Goal: Complete application form

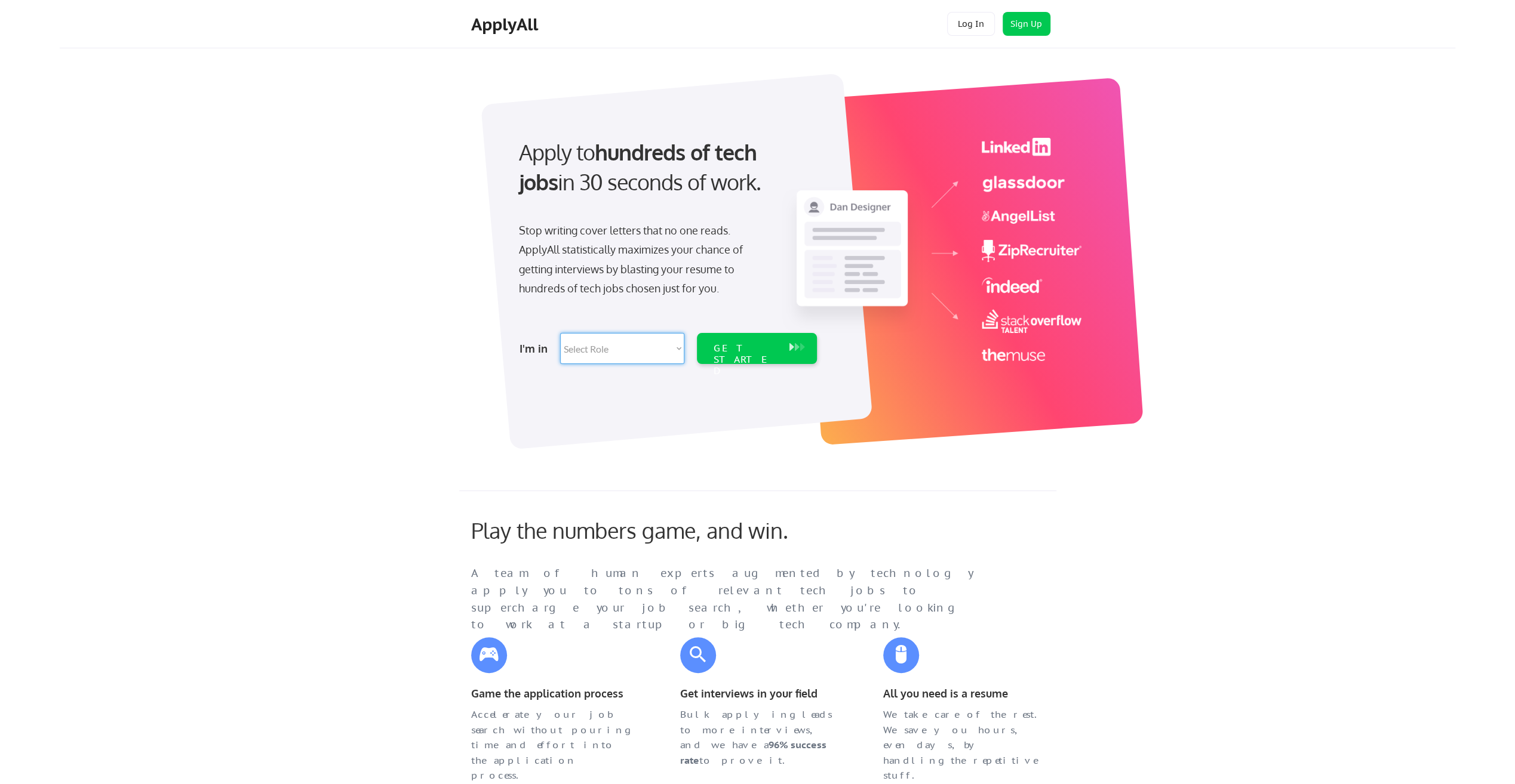
click at [675, 351] on select "Select Role Software Engineering Product Management Customer Success Sales UI/U…" at bounding box center [622, 348] width 124 height 31
select select ""data_science___analytics""
click at [560, 333] on select "Select Role Software Engineering Product Management Customer Success Sales UI/U…" at bounding box center [622, 348] width 124 height 31
select select ""data_science___analytics""
click at [755, 352] on div "GET STARTED" at bounding box center [745, 359] width 64 height 34
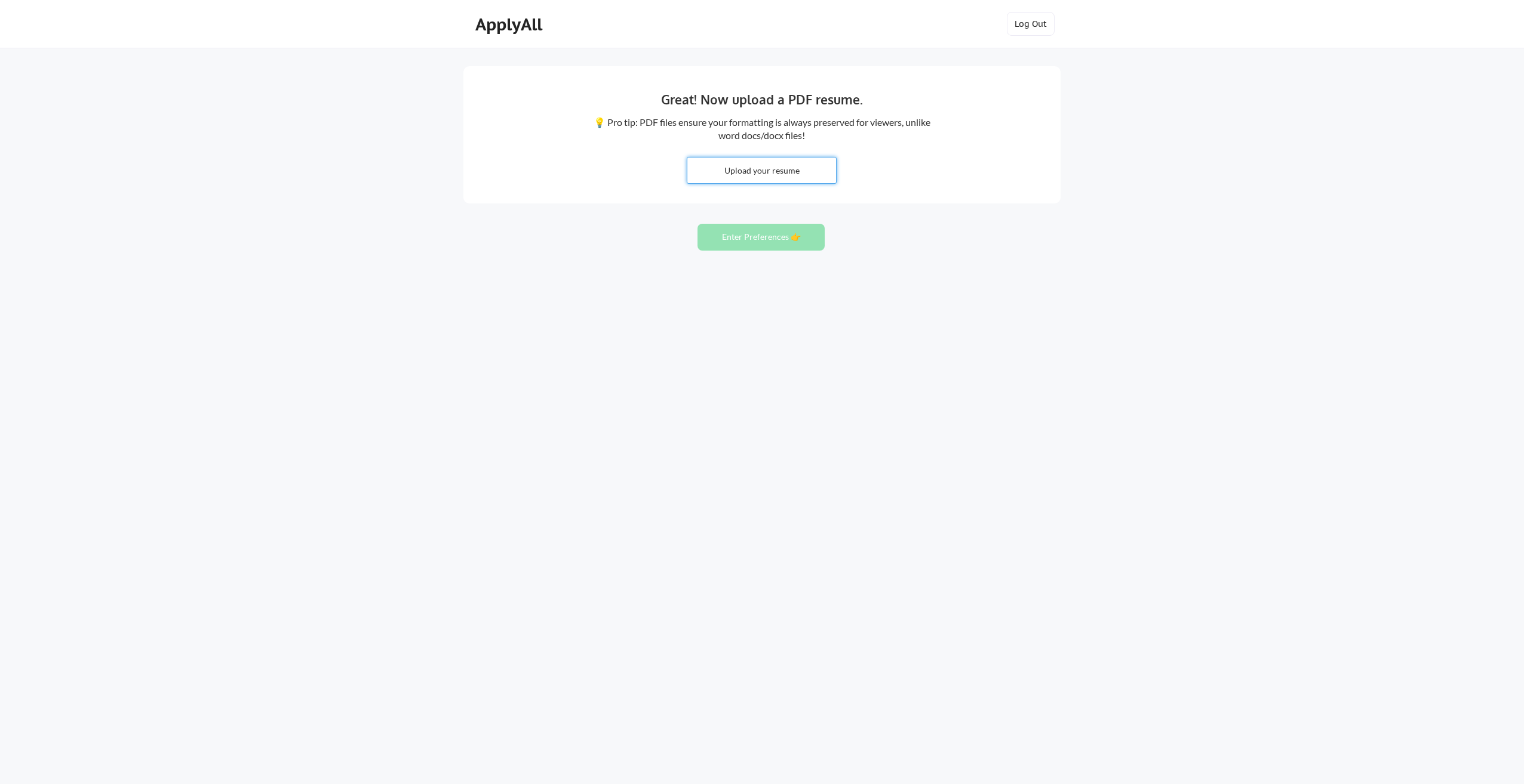
click at [764, 164] on input "file" at bounding box center [762, 170] width 149 height 25
type input "C:\fakepath\WAGNER_DAVE_resume_overview3.pdf"
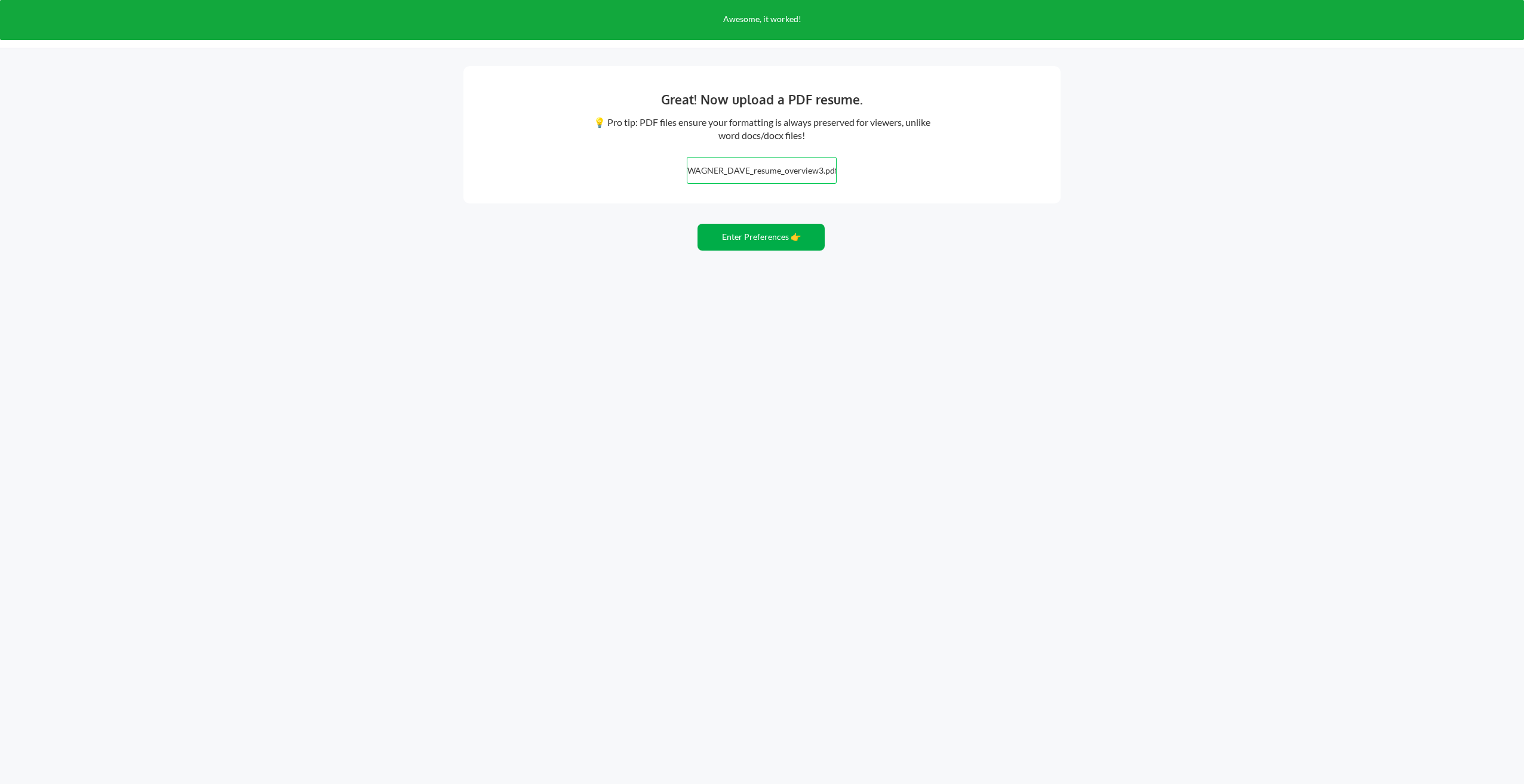
click at [769, 237] on button "Enter Preferences 👉" at bounding box center [761, 237] width 127 height 27
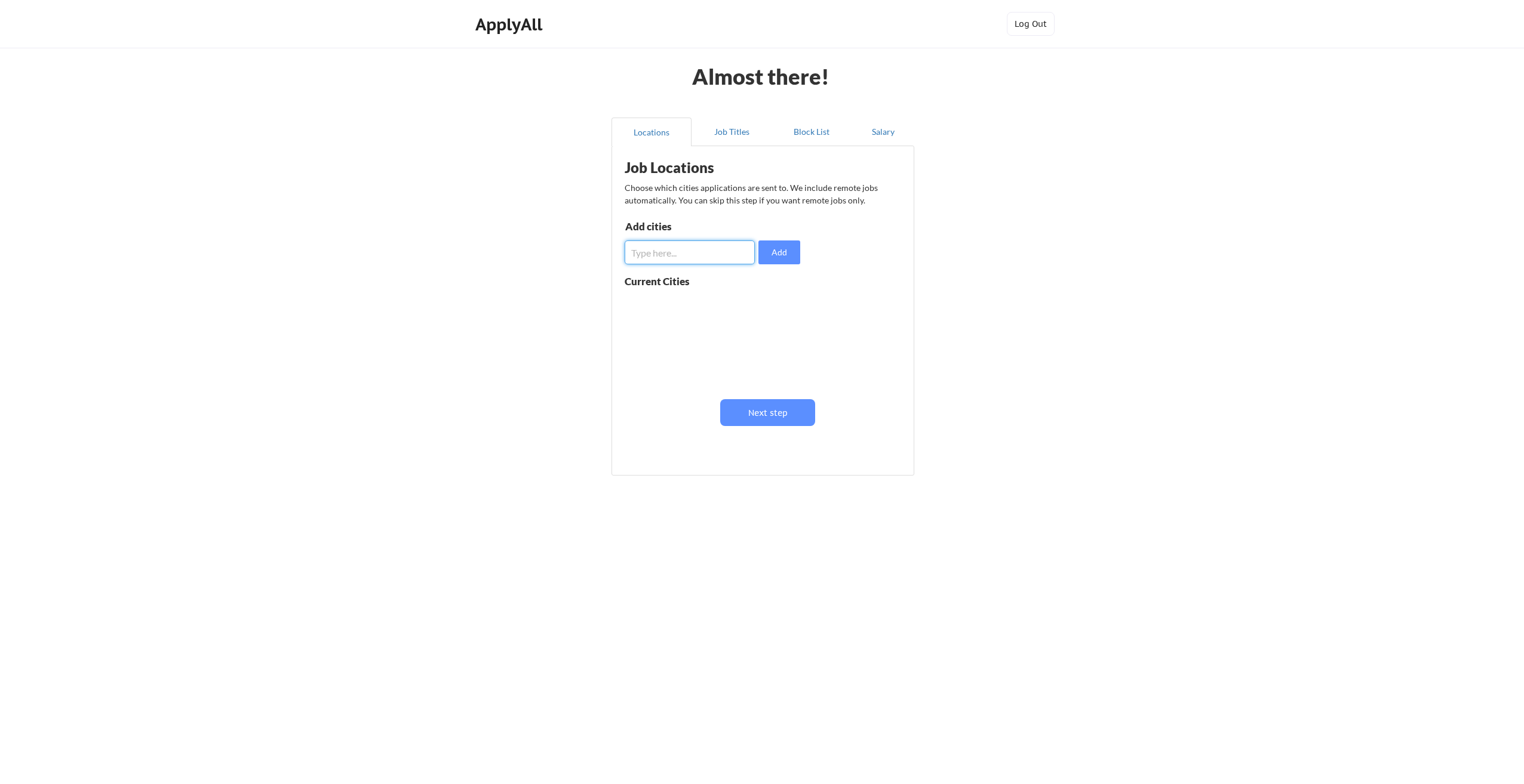
click at [665, 255] on input "input" at bounding box center [689, 252] width 130 height 24
type input "Fenton MI"
click at [791, 247] on button "Add" at bounding box center [779, 252] width 42 height 24
click at [701, 258] on input "input" at bounding box center [689, 252] width 130 height 24
type input "[GEOGRAPHIC_DATA]"
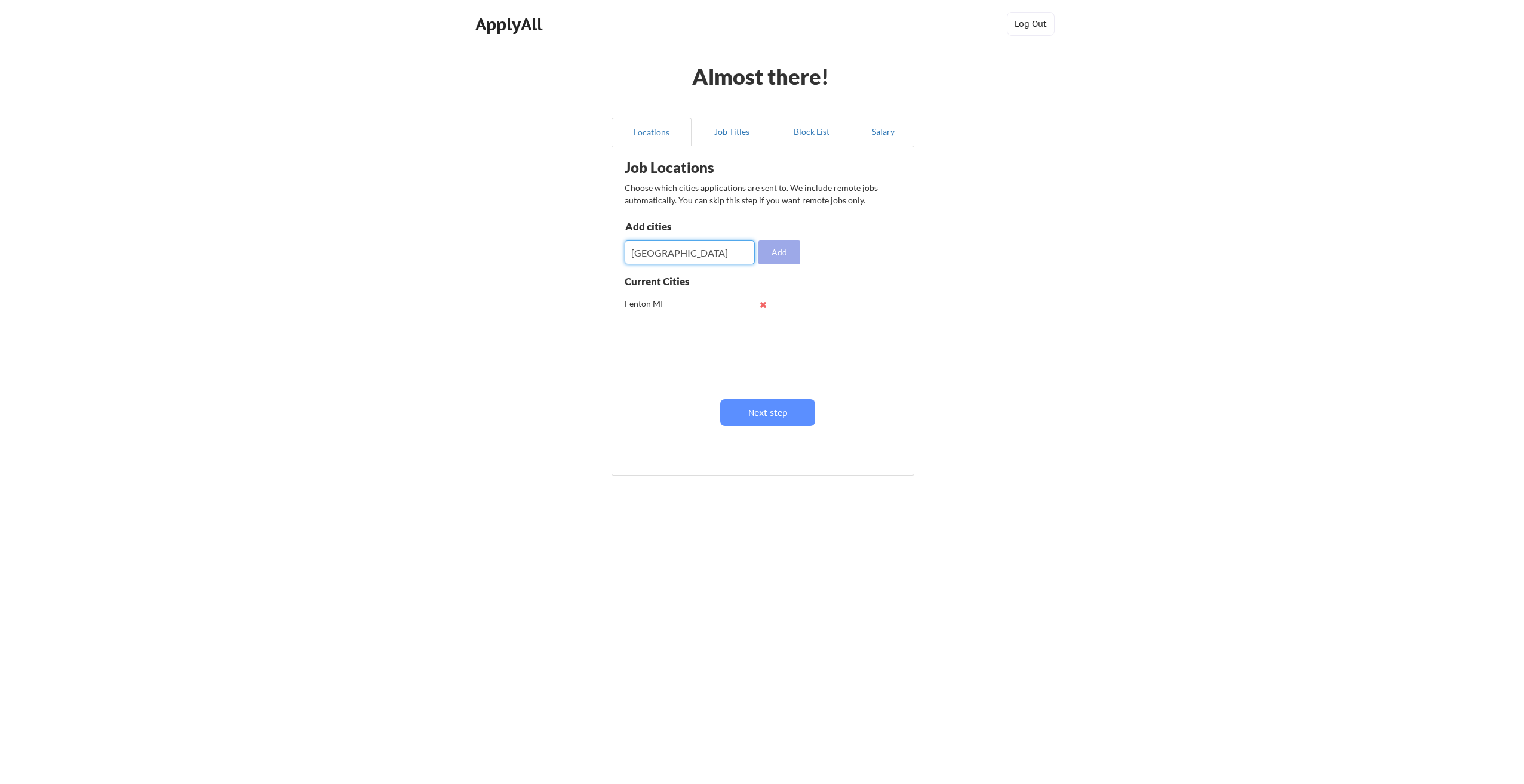
click at [775, 257] on button "Add" at bounding box center [779, 252] width 42 height 24
click at [708, 252] on input "input" at bounding box center [689, 252] width 130 height 24
type input "[GEOGRAPHIC_DATA], [GEOGRAPHIC_DATA]"
click at [794, 247] on button "Add" at bounding box center [779, 252] width 42 height 24
click at [762, 351] on button at bounding box center [763, 352] width 9 height 9
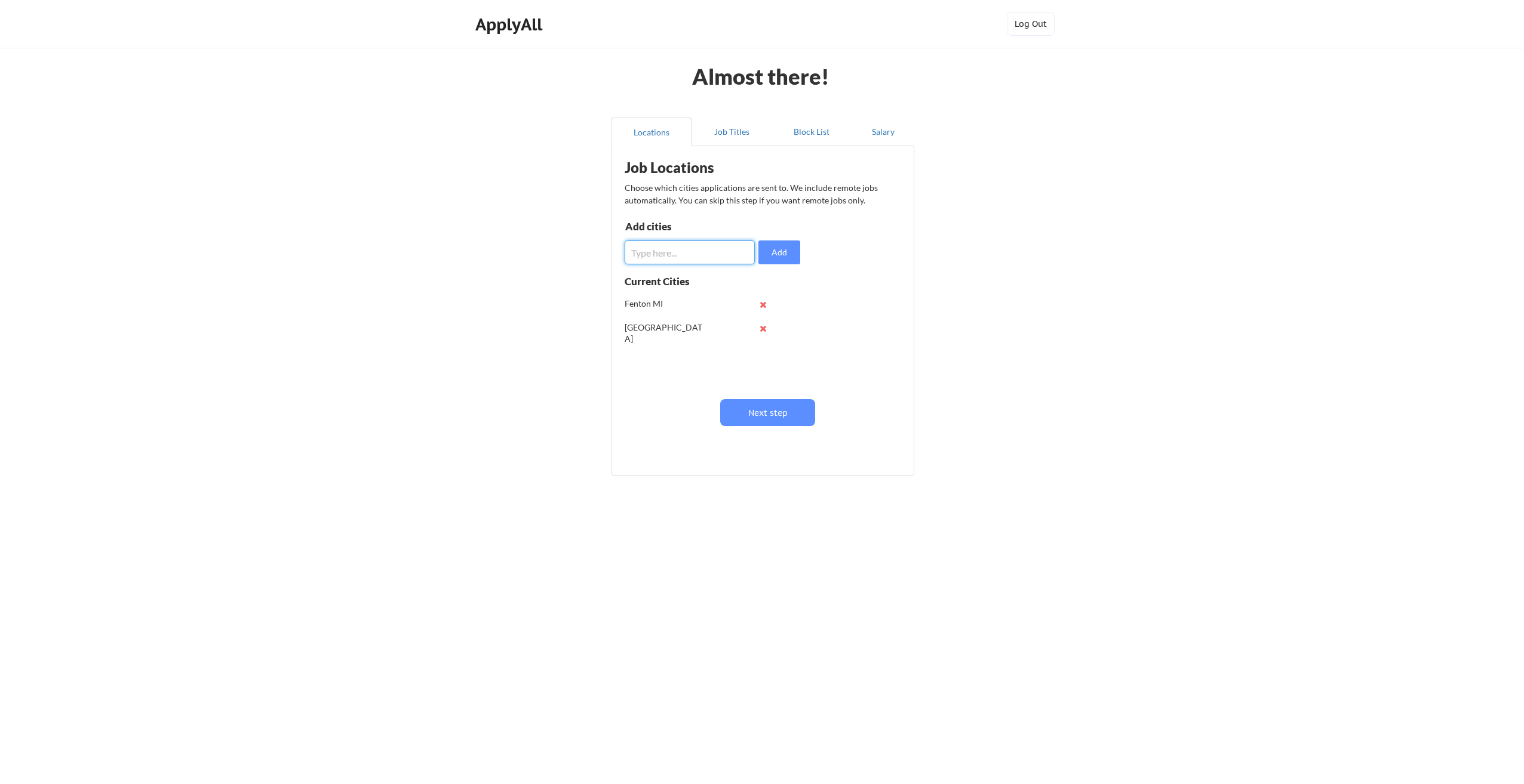
click at [673, 252] on input "input" at bounding box center [689, 252] width 130 height 24
type input "Brighton [GEOGRAPHIC_DATA]"
click at [768, 250] on button "Add" at bounding box center [779, 252] width 42 height 24
click at [685, 254] on input "input" at bounding box center [689, 252] width 130 height 24
type input "Ann Arbor [GEOGRAPHIC_DATA]"
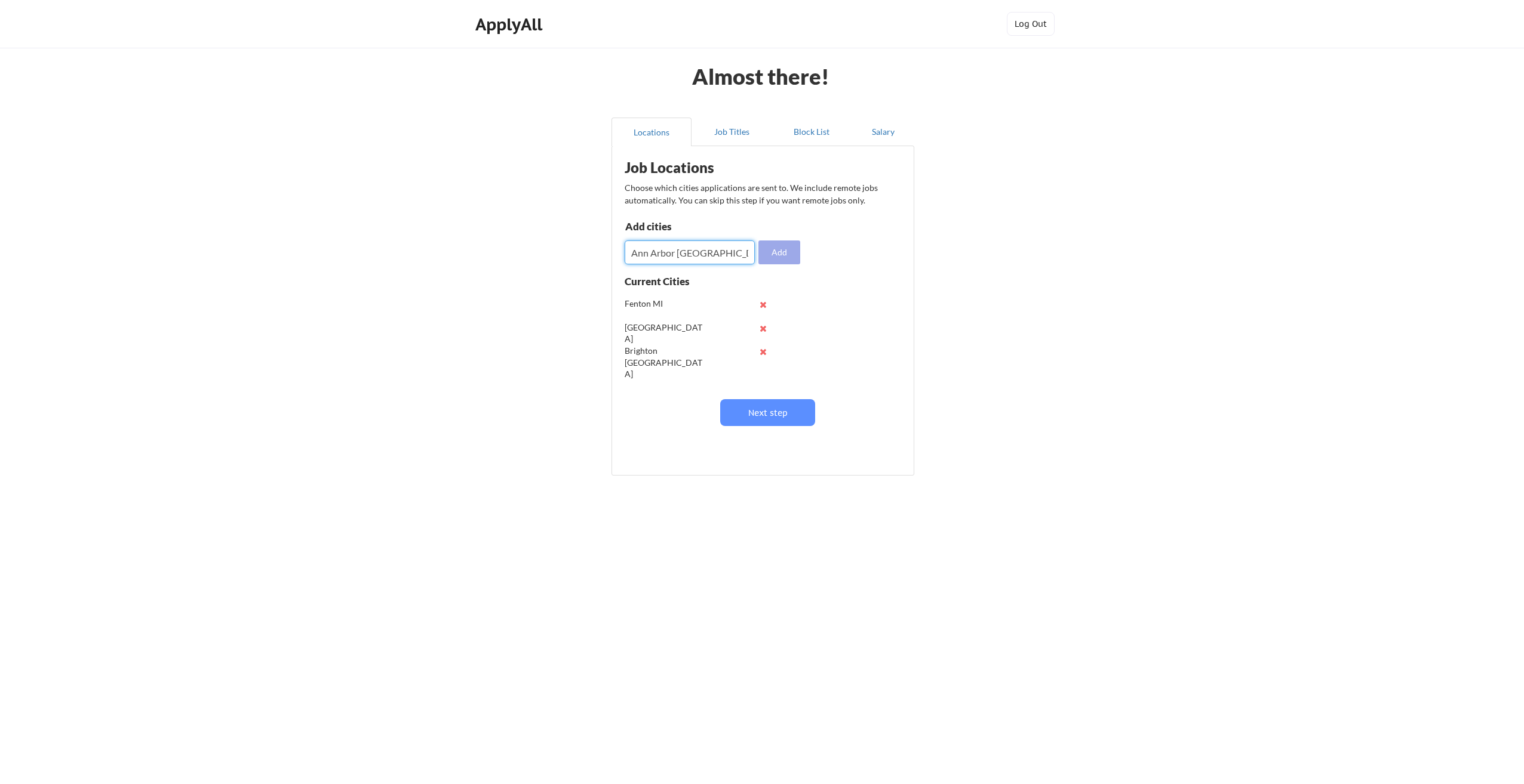
click at [773, 256] on button "Add" at bounding box center [779, 252] width 42 height 24
click at [683, 256] on input "input" at bounding box center [689, 252] width 130 height 24
type input "Lansing MI"
click at [792, 244] on button "Add" at bounding box center [779, 252] width 42 height 24
click at [683, 250] on input "input" at bounding box center [689, 252] width 130 height 24
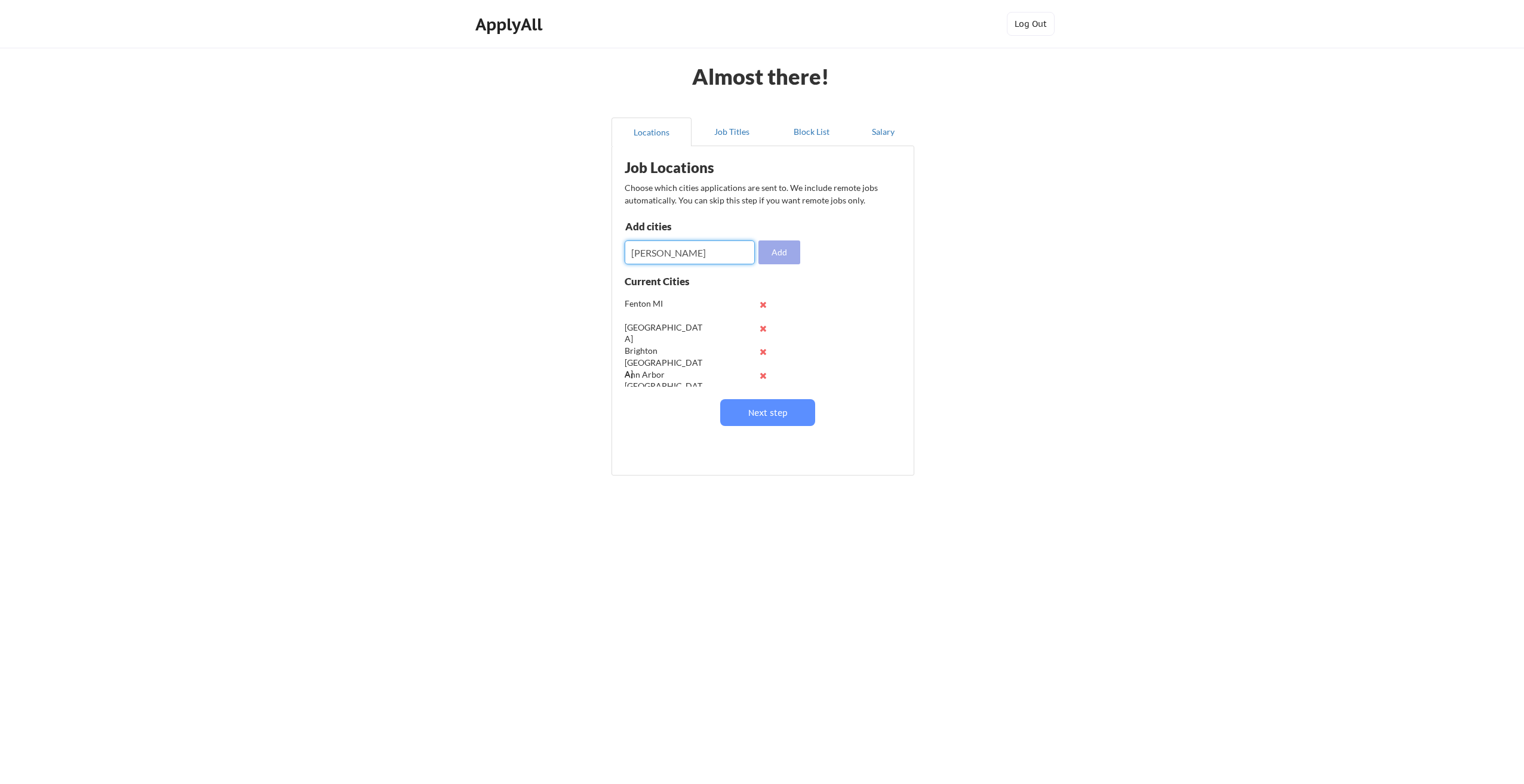
type input "[PERSON_NAME]"
click at [771, 250] on button "Add" at bounding box center [779, 252] width 42 height 24
click at [699, 254] on input "input" at bounding box center [689, 252] width 130 height 24
type input "Clarkston MI"
click at [783, 252] on button "Add" at bounding box center [779, 252] width 42 height 24
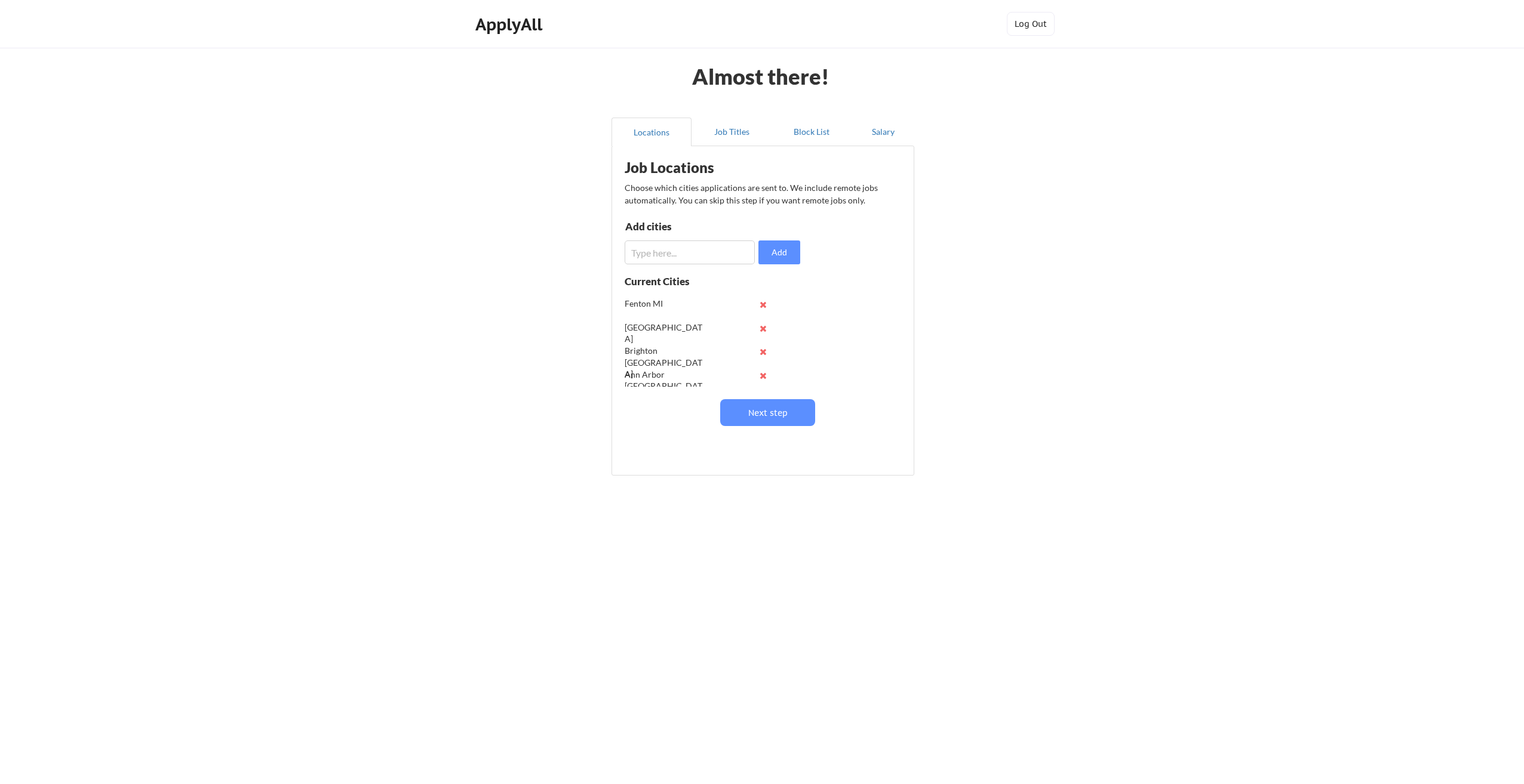
click at [651, 257] on input "input" at bounding box center [689, 252] width 130 height 24
type input "Grand Blanc MI"
click at [782, 252] on button "Add" at bounding box center [779, 252] width 42 height 24
click at [674, 255] on input "input" at bounding box center [689, 252] width 130 height 24
type input "Hartland [GEOGRAPHIC_DATA]"
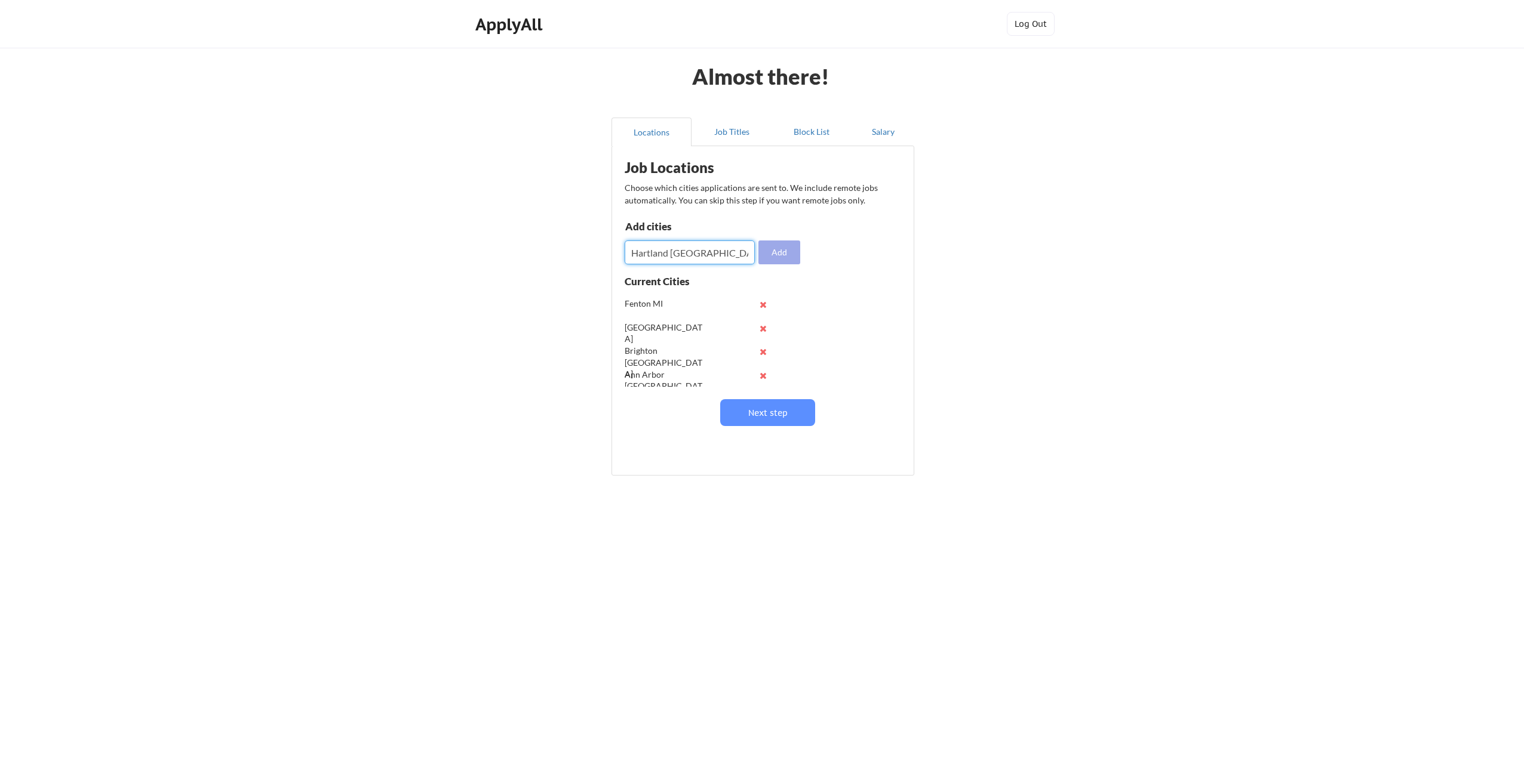
click at [776, 244] on button "Add" at bounding box center [779, 252] width 42 height 24
click at [705, 254] on input "input" at bounding box center [689, 252] width 130 height 24
type input "[PERSON_NAME] MI"
click at [781, 253] on button "Add" at bounding box center [779, 252] width 42 height 24
click at [770, 416] on button "Next step" at bounding box center [768, 412] width 95 height 27
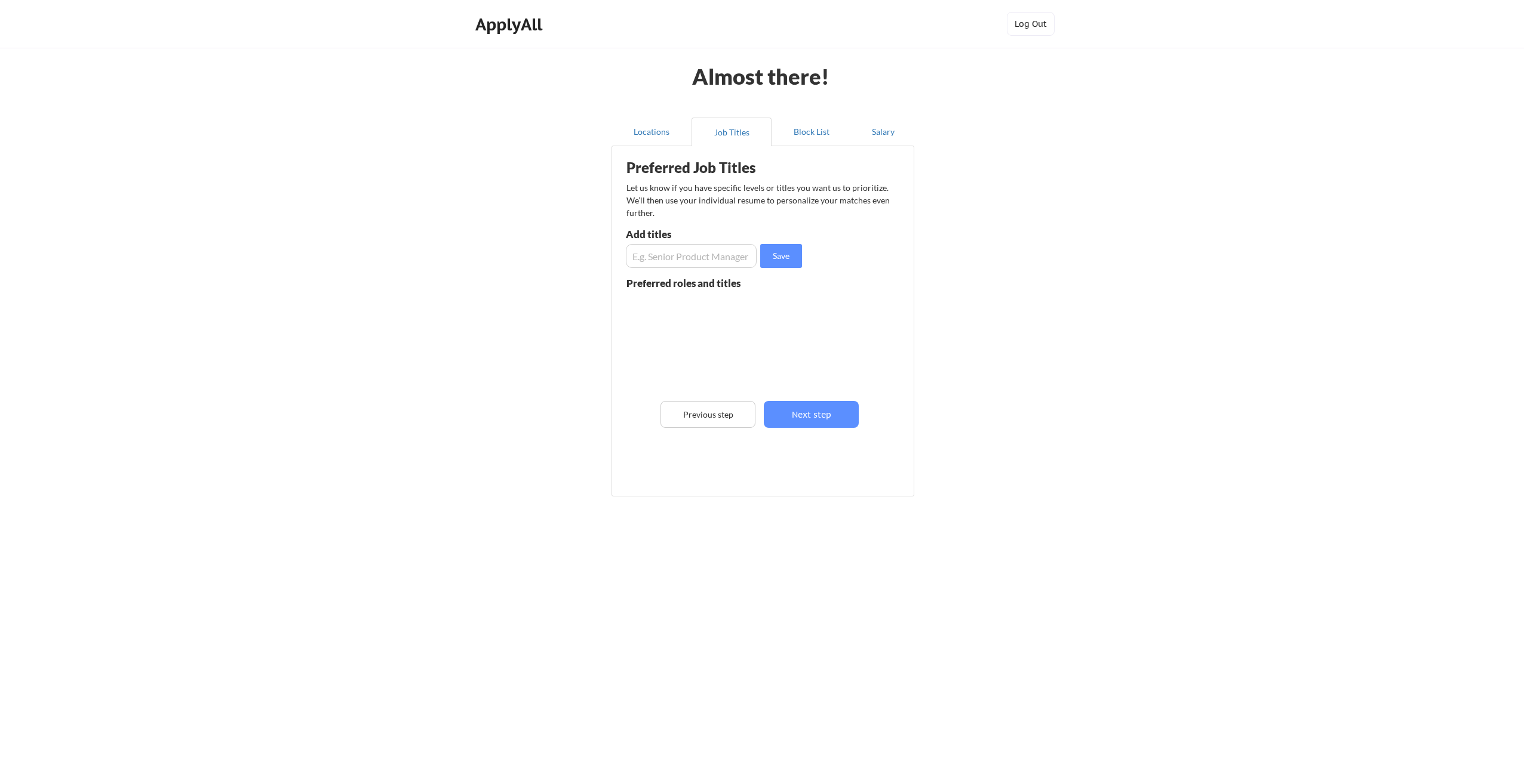
click at [697, 254] on input "input" at bounding box center [691, 255] width 131 height 24
paste input "BUSINESS TRANSFORMATION LEADER OPERATING PARTNER STRATEGIC INITIATIVES & OPERAT…"
type input "BUSINESS TRANSFORMATION LEADER OPERATING PARTNER STRATEGIC INITIATIVES & OPERAT…"
click at [697, 254] on input "input" at bounding box center [691, 255] width 131 height 24
paste input "BUSINESS TRANSFORMATION LEADER"
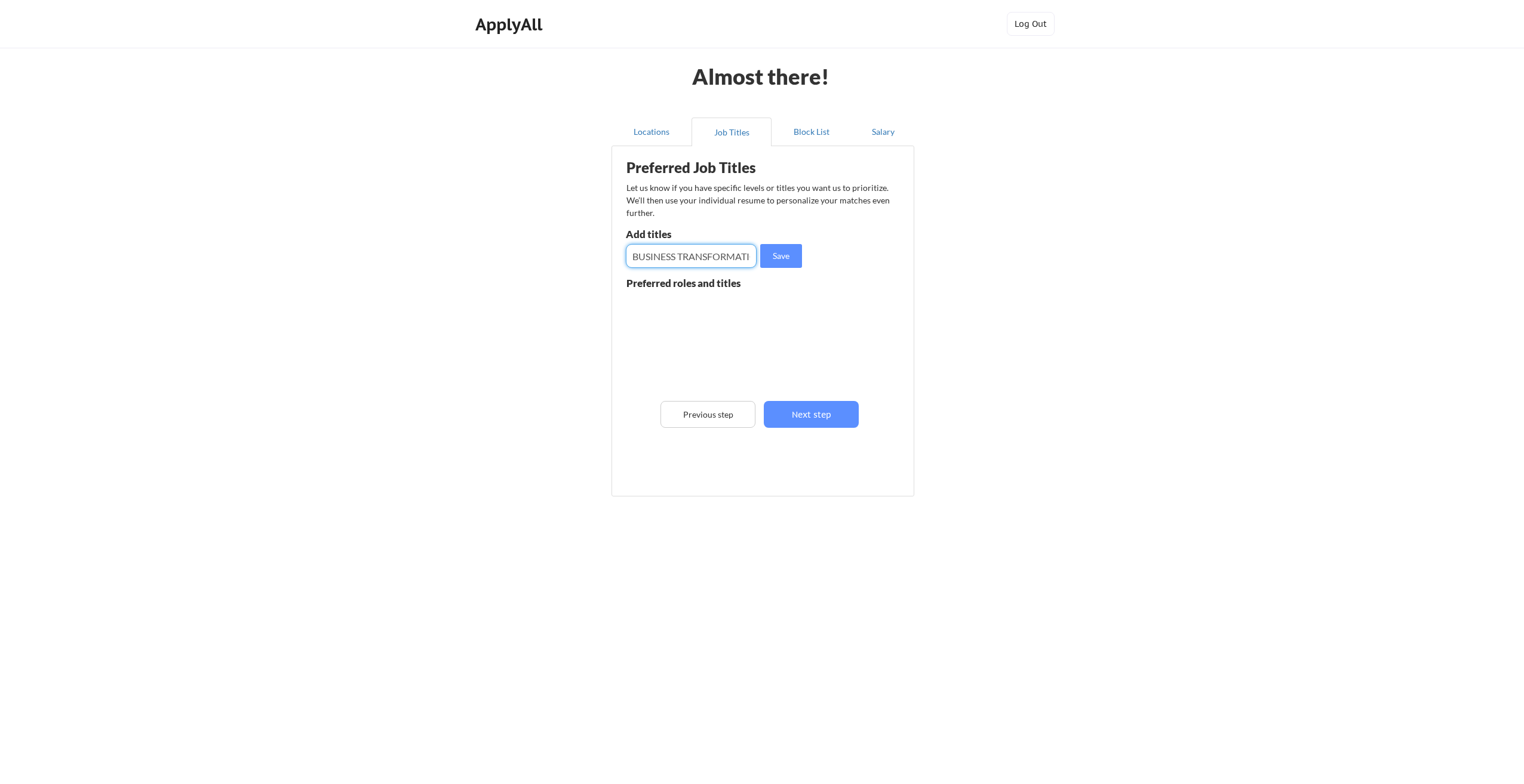
scroll to position [0, 54]
type input "BUSINESS TRANSFORMATION LEADER"
click at [778, 255] on button "Save" at bounding box center [781, 255] width 42 height 24
click at [740, 253] on input "input" at bounding box center [691, 255] width 131 height 24
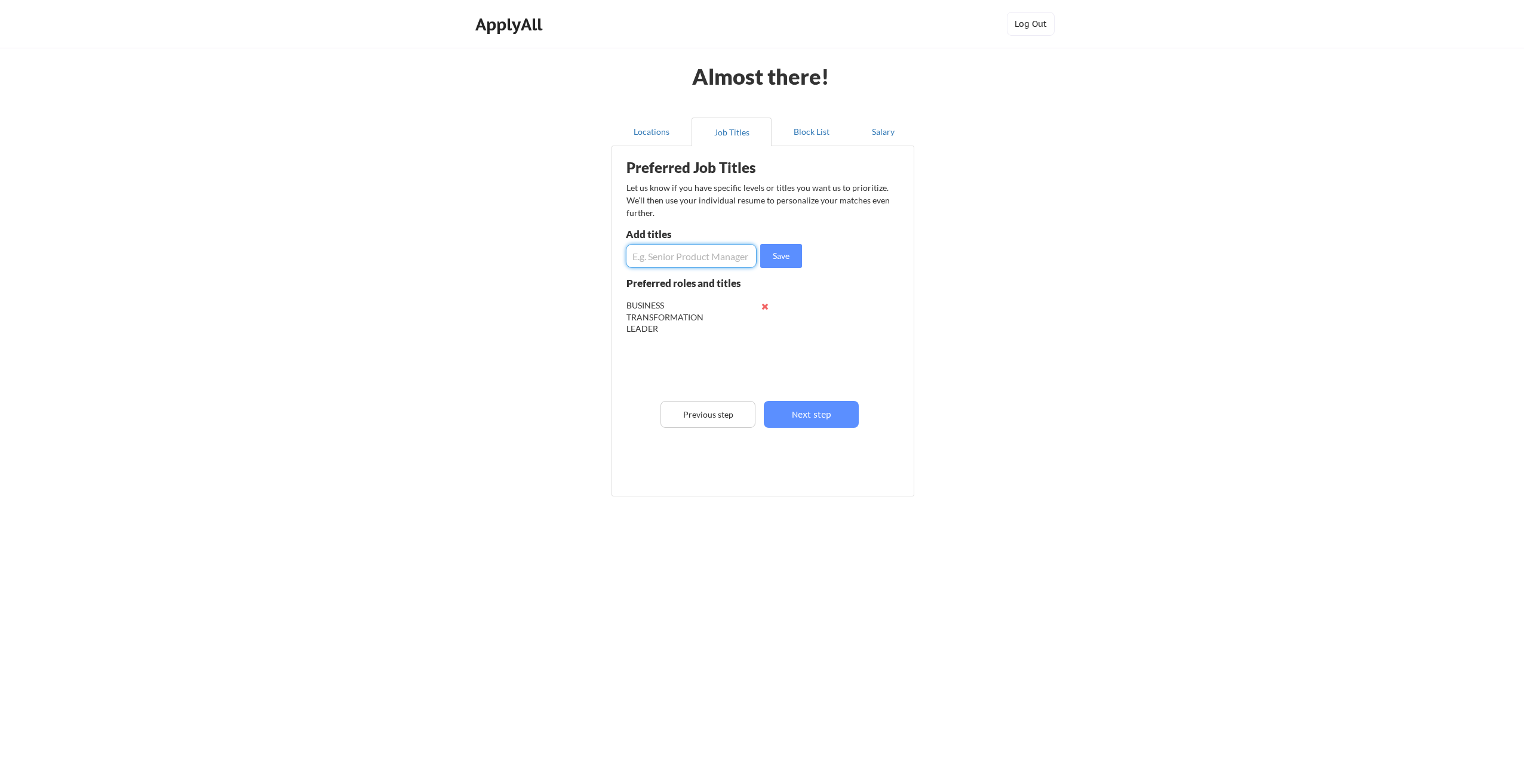
paste input "OPERATING PARTNER"
type input "OPERATING PARTNER"
click at [776, 253] on button "Save" at bounding box center [781, 255] width 42 height 24
click at [730, 254] on input "input" at bounding box center [691, 255] width 131 height 24
paste input "STRATEGIC INITIATIVES & OPERATIONAL EXCELLENCE"
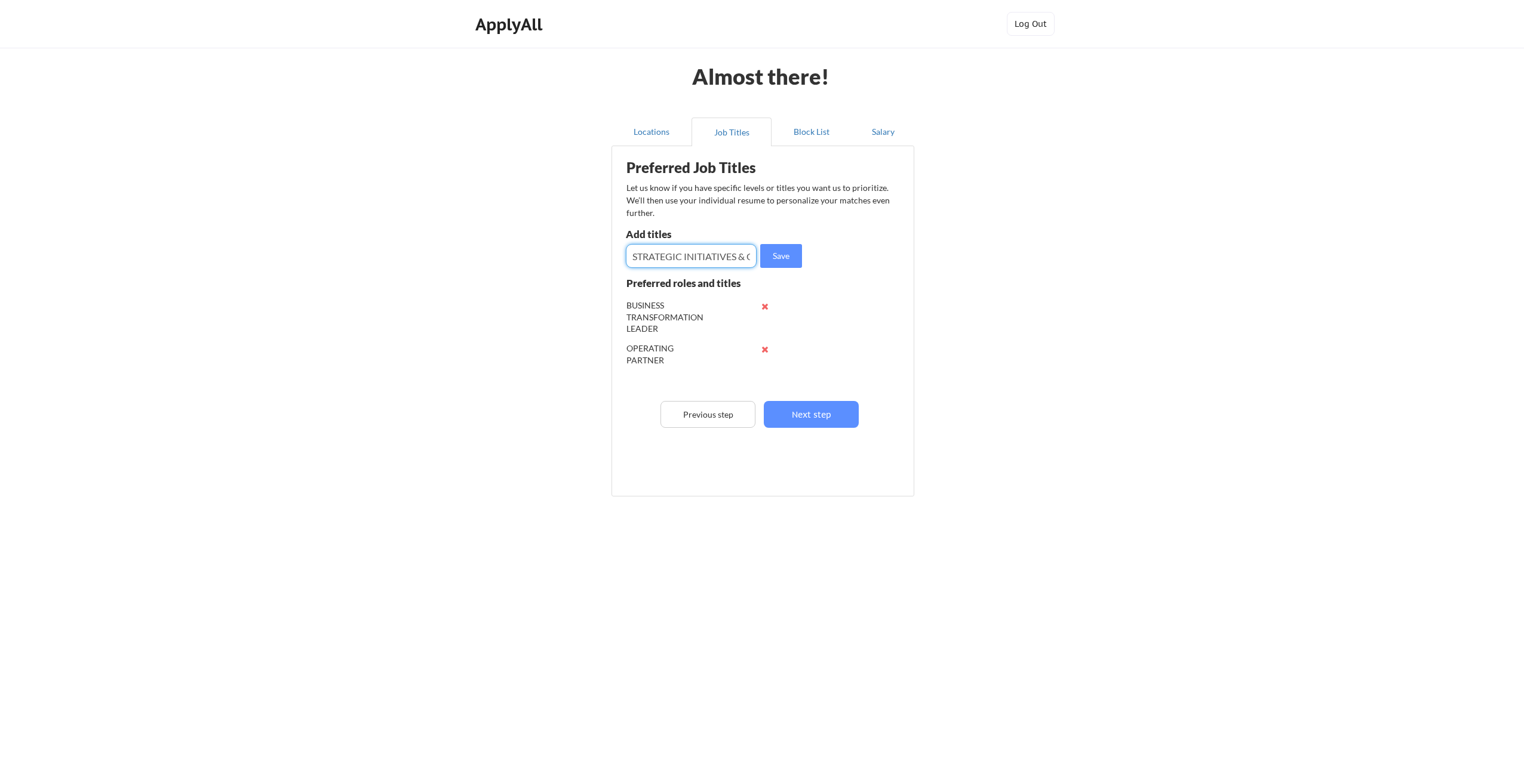
scroll to position [0, 124]
type input "STRATEGIC INITIATIVES & OPERATIONAL EXCELLENCE"
click at [779, 252] on button "Save" at bounding box center [781, 255] width 42 height 24
click at [735, 251] on input "input" at bounding box center [691, 255] width 131 height 24
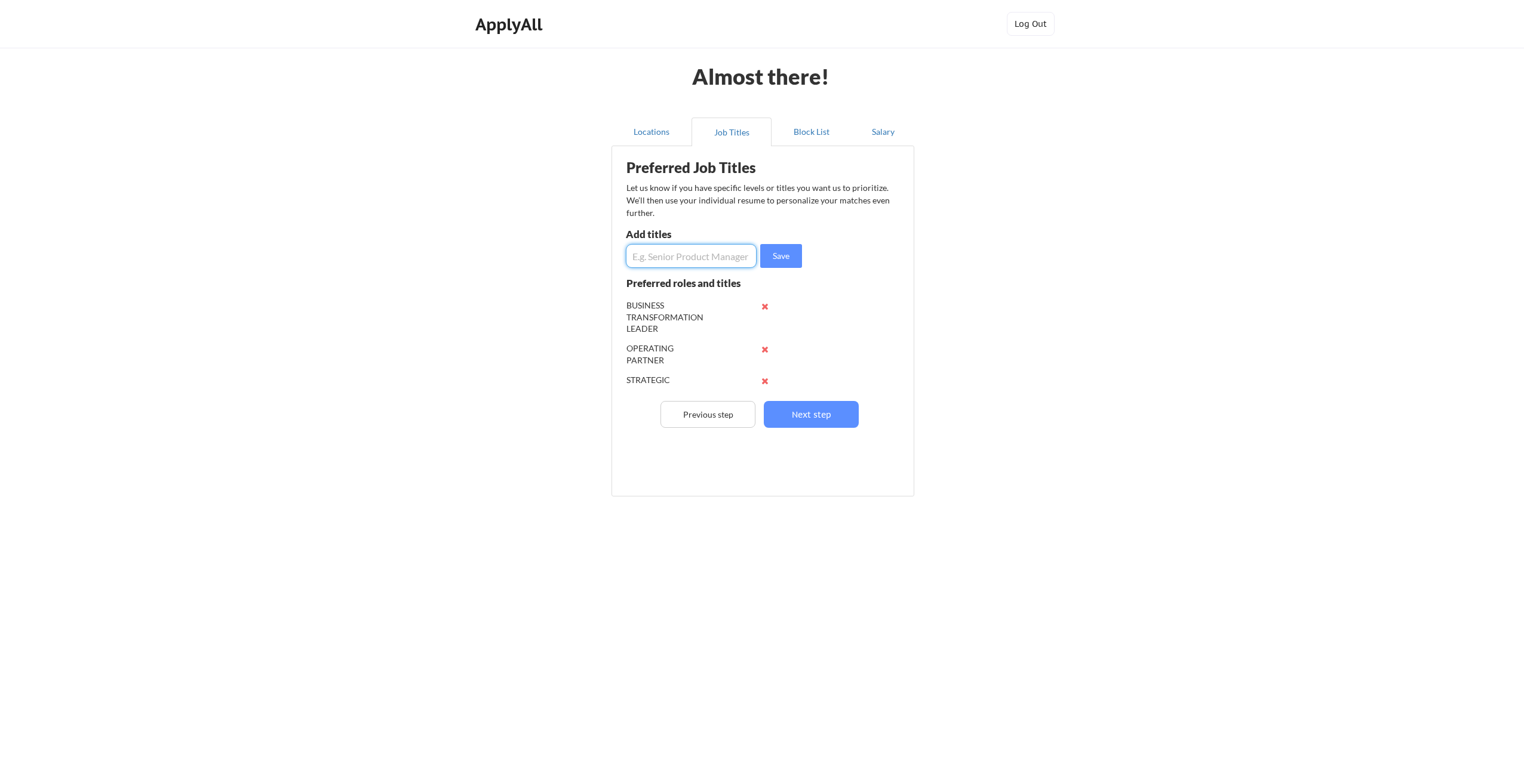
paste input "OPERATIONAL STRATEGY & EXCELLENCE"
type input "OPERATIONAL STRATEGY & EXCELLENCE"
click at [784, 252] on button "Save" at bounding box center [781, 255] width 42 height 24
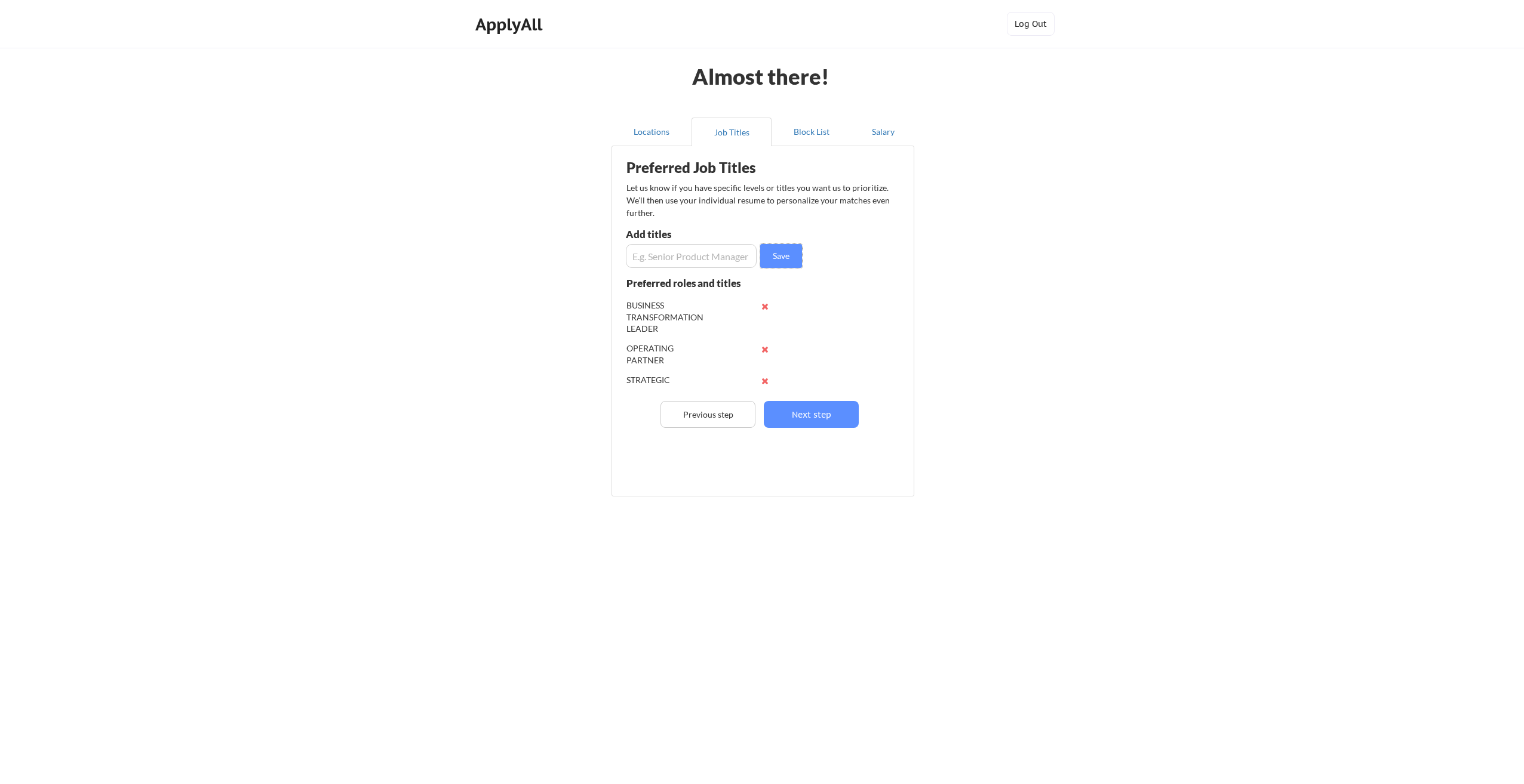
click at [736, 252] on input "input" at bounding box center [691, 255] width 131 height 24
paste input "HEAD OF DATA AND ANALYTICS"
type input "HEAD OF DATA AND ANALYTICS"
click at [791, 253] on button "Save" at bounding box center [781, 255] width 42 height 24
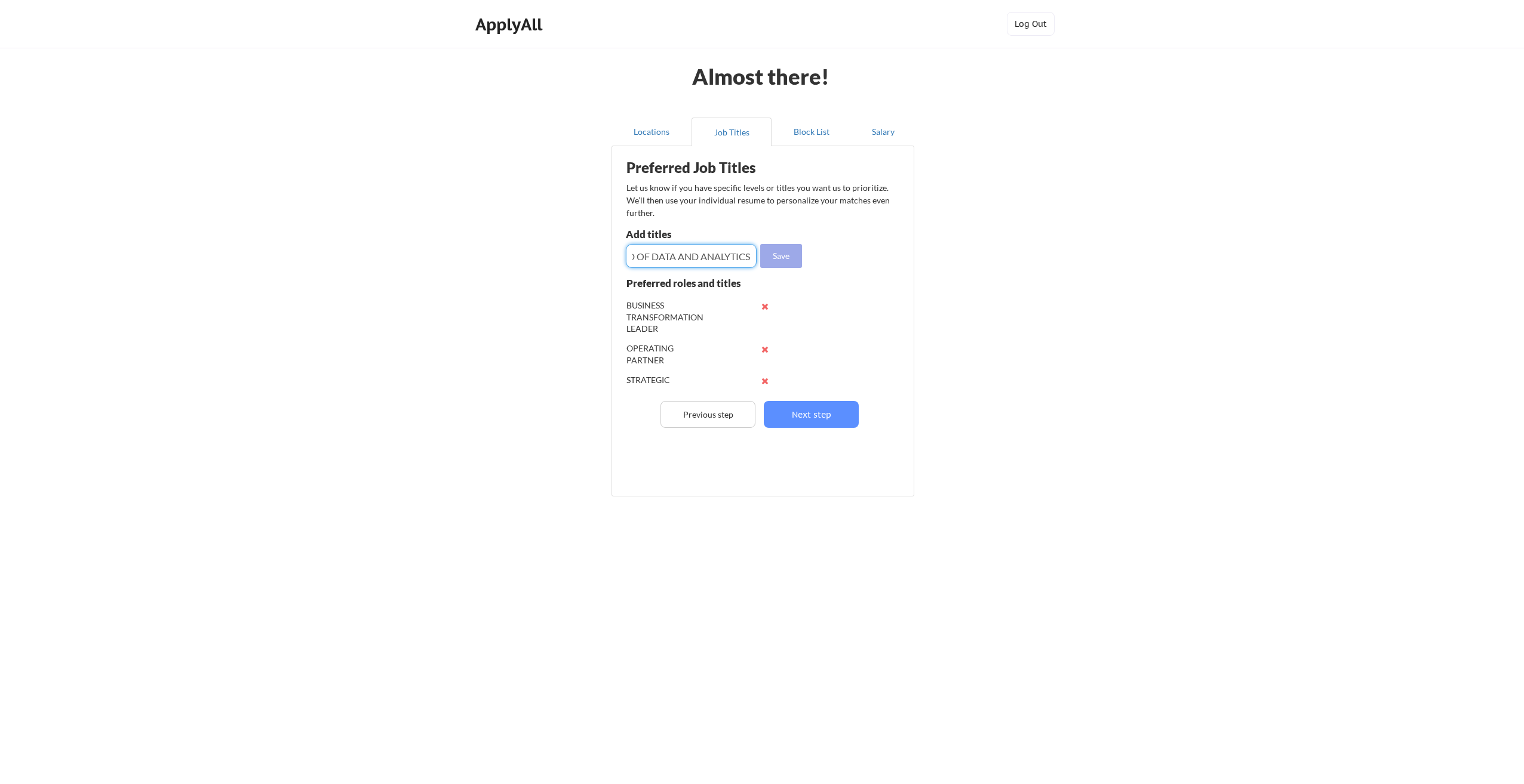
scroll to position [0, 0]
click at [723, 261] on input "input" at bounding box center [691, 255] width 131 height 24
paste input "CHIEF STRATEGY OFFICER"
type input "CHIEF STRATEGY OFFICER"
click at [789, 257] on button "Save" at bounding box center [781, 255] width 42 height 24
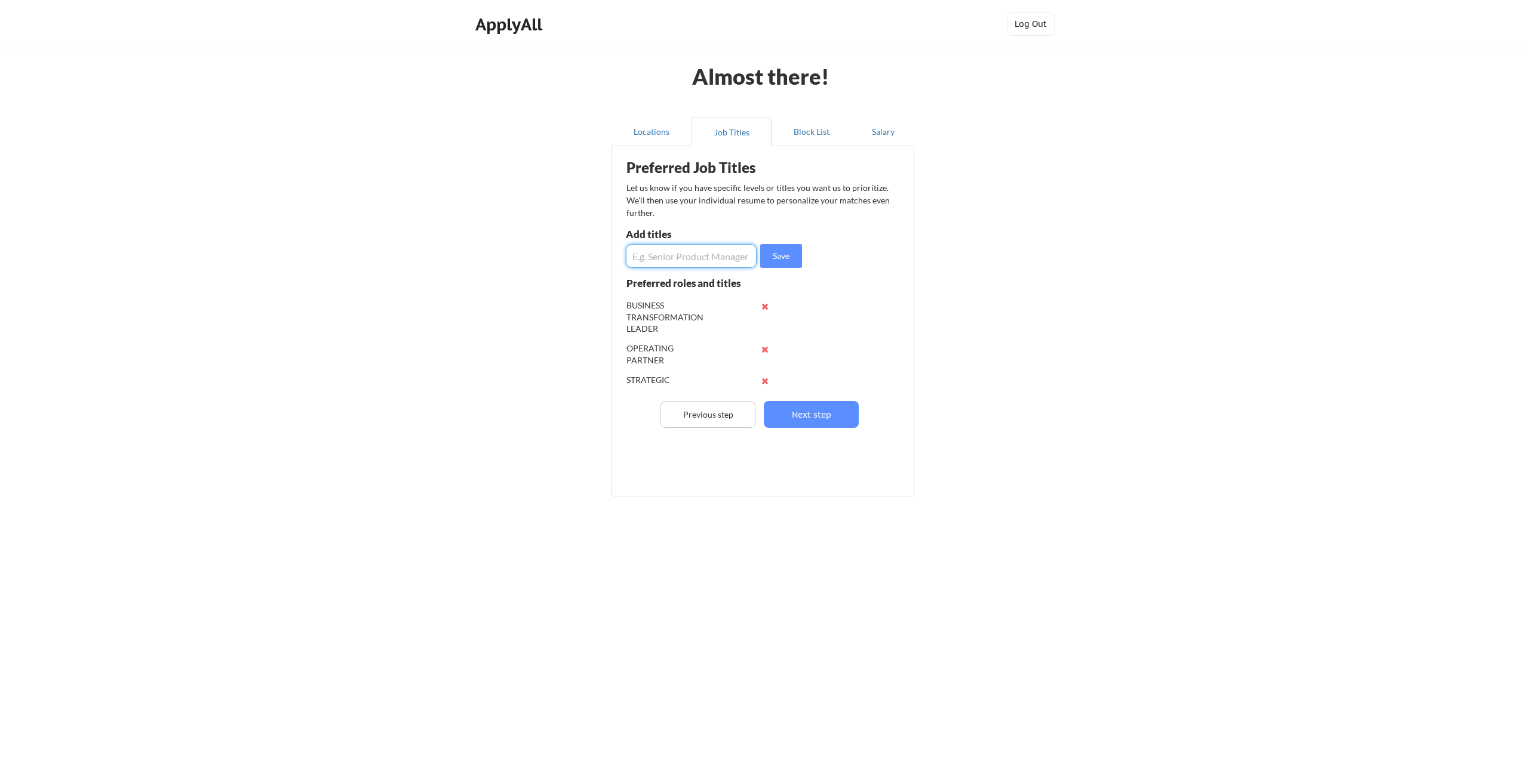
click at [730, 255] on input "input" at bounding box center [691, 255] width 131 height 24
paste input "CHIEF OPERATING OFFICER"
type input "CHIEF OPERATING OFFICER"
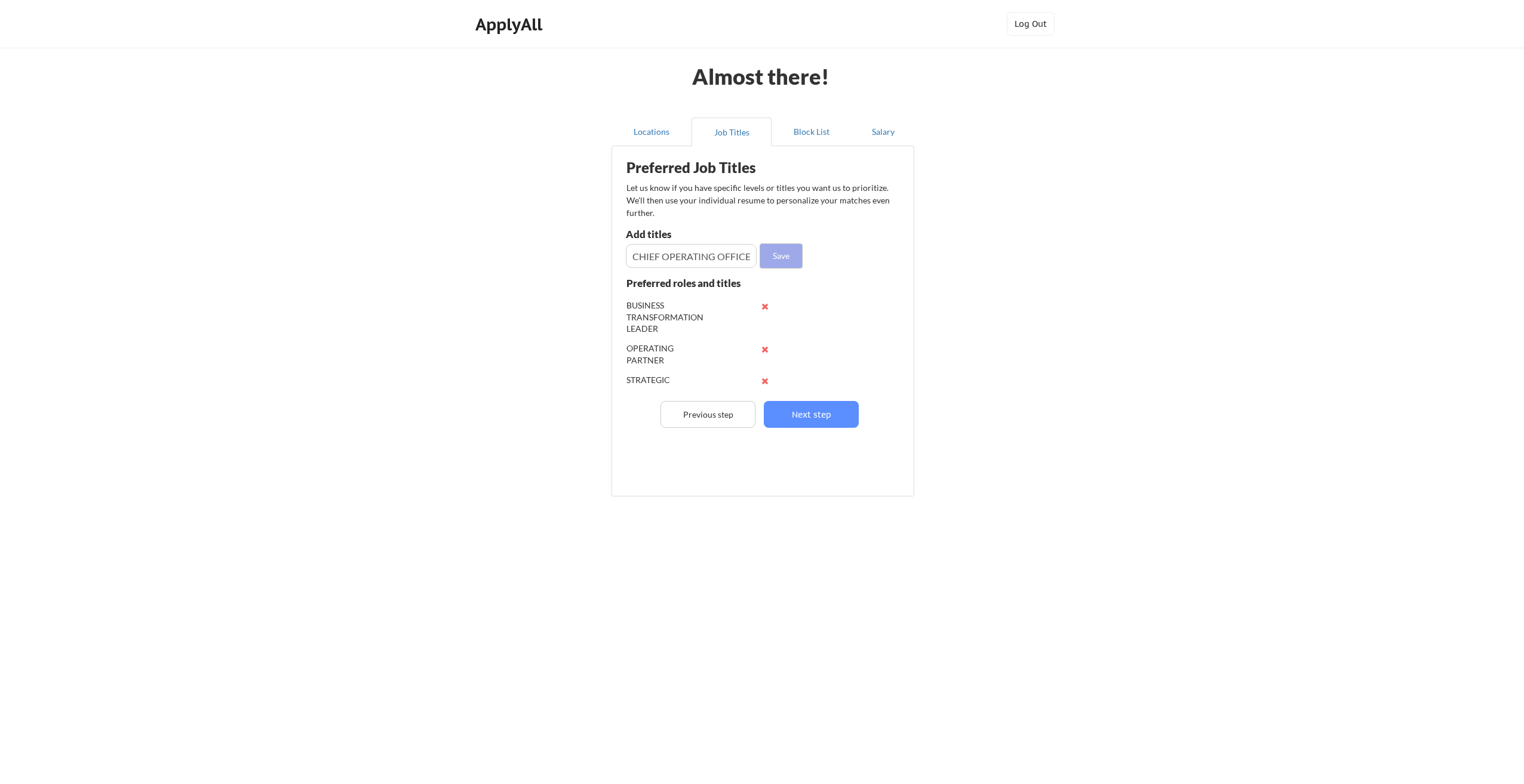
click at [777, 254] on button "Save" at bounding box center [781, 255] width 42 height 24
click at [712, 267] on div "Preferred Job Titles Let us know if you have specific levels or titles you want…" at bounding box center [766, 318] width 295 height 332
click at [713, 260] on input "input" at bounding box center [691, 255] width 131 height 24
paste input "BUSINESS OPERATIONS EXECUTIVE"
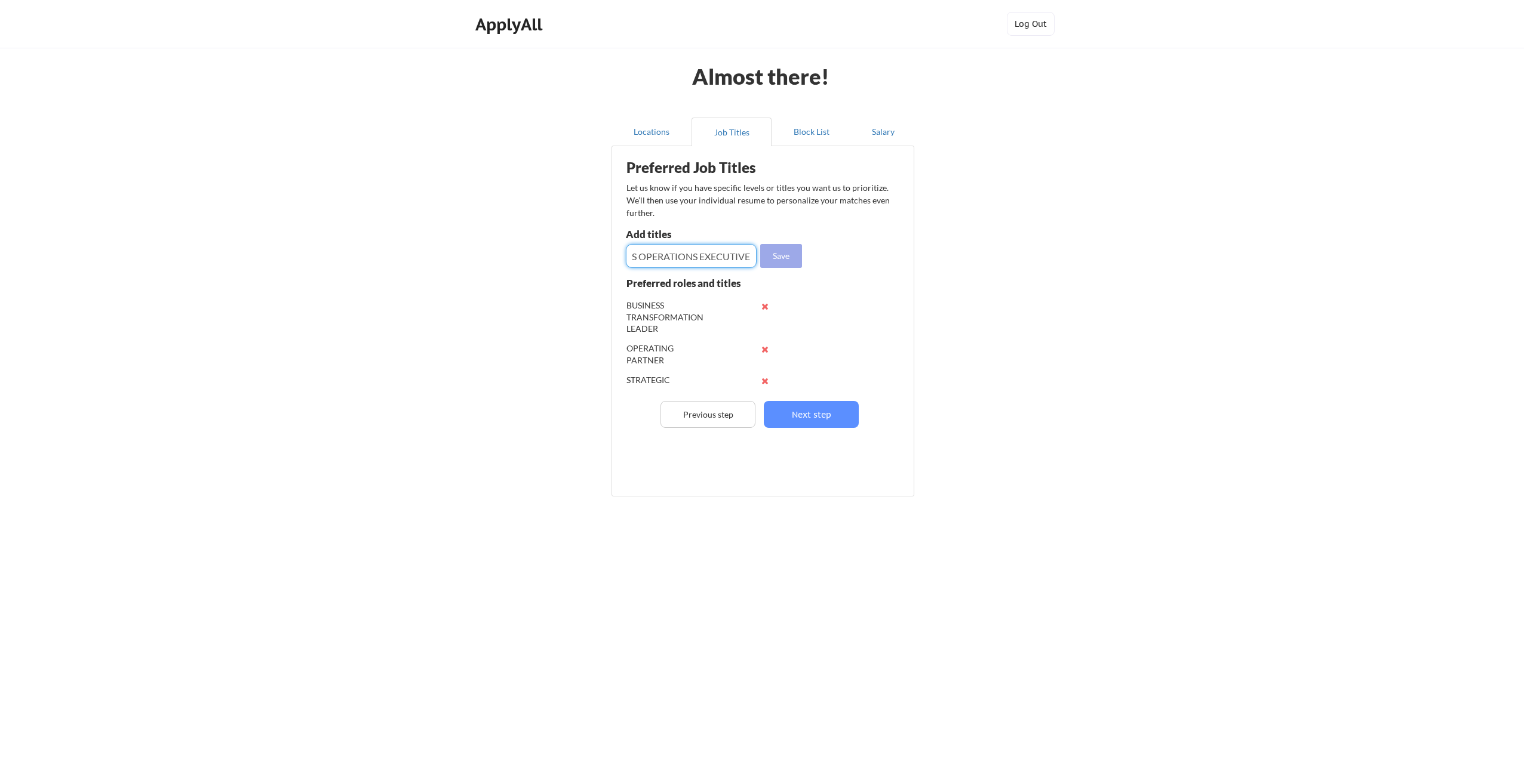
type input "BUSINESS OPERATIONS EXECUTIVE"
click at [792, 252] on button "Save" at bounding box center [781, 255] width 42 height 24
click at [729, 252] on input "input" at bounding box center [691, 255] width 131 height 24
paste input "REVENUE OPERATIONS"
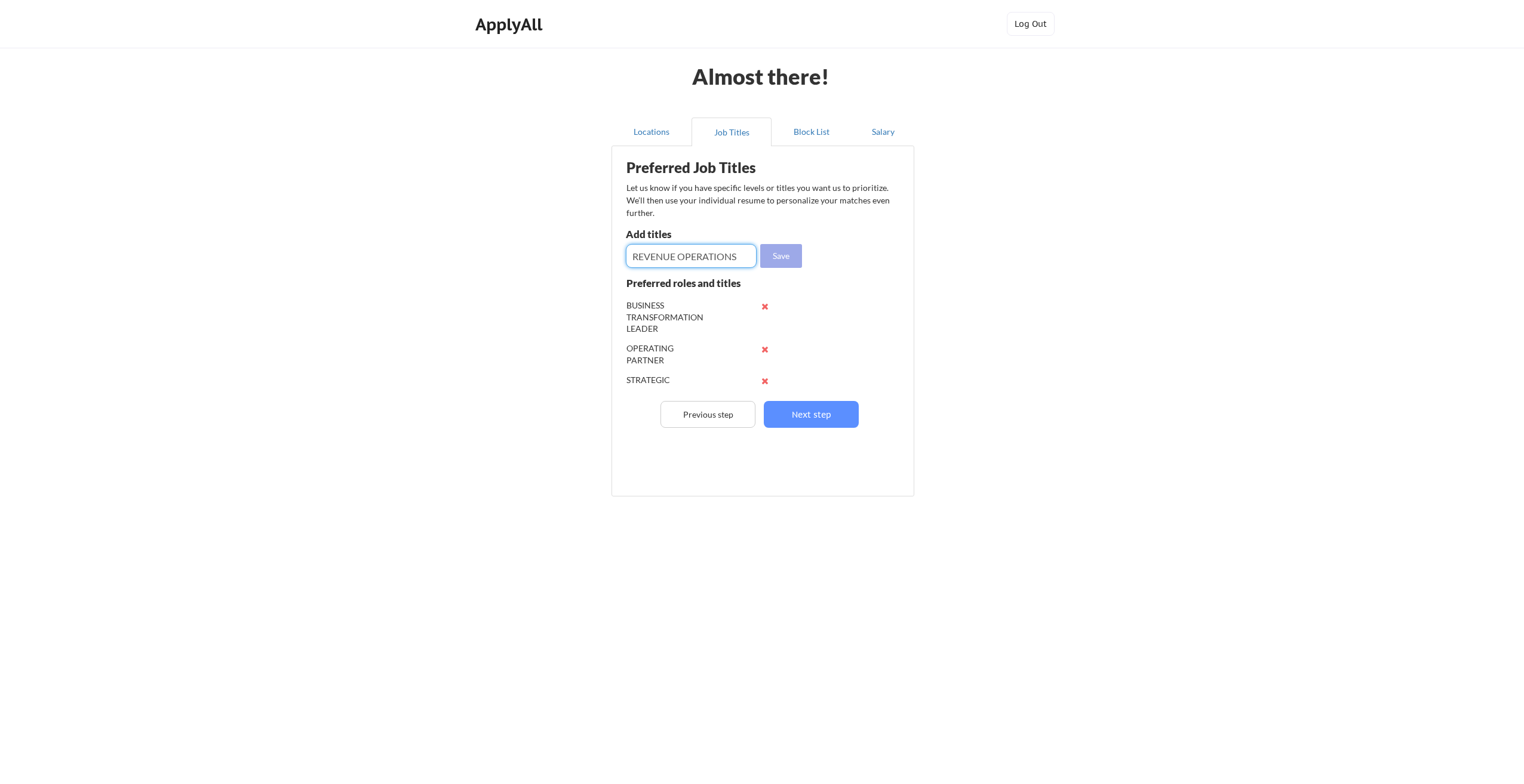
type input "REVENUE OPERATIONS"
click at [776, 258] on button "Save" at bounding box center [781, 255] width 42 height 24
click at [727, 261] on input "input" at bounding box center [691, 255] width 131 height 24
paste input "CORPORATE DEVELOPMENT OFFICER"
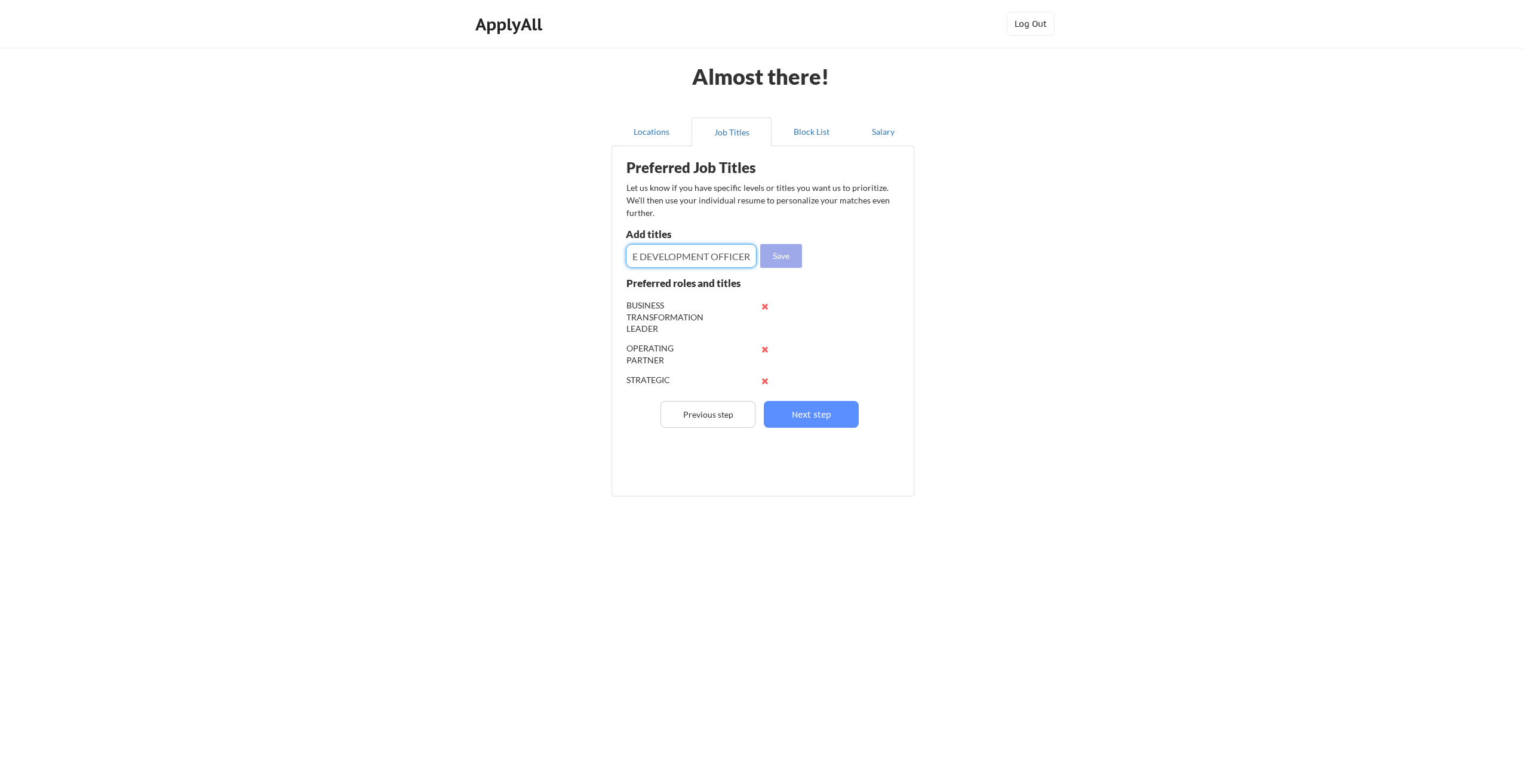
type input "CORPORATE DEVELOPMENT OFFICER"
click at [791, 256] on button "Save" at bounding box center [781, 255] width 42 height 24
click at [830, 414] on button "Next step" at bounding box center [811, 414] width 95 height 27
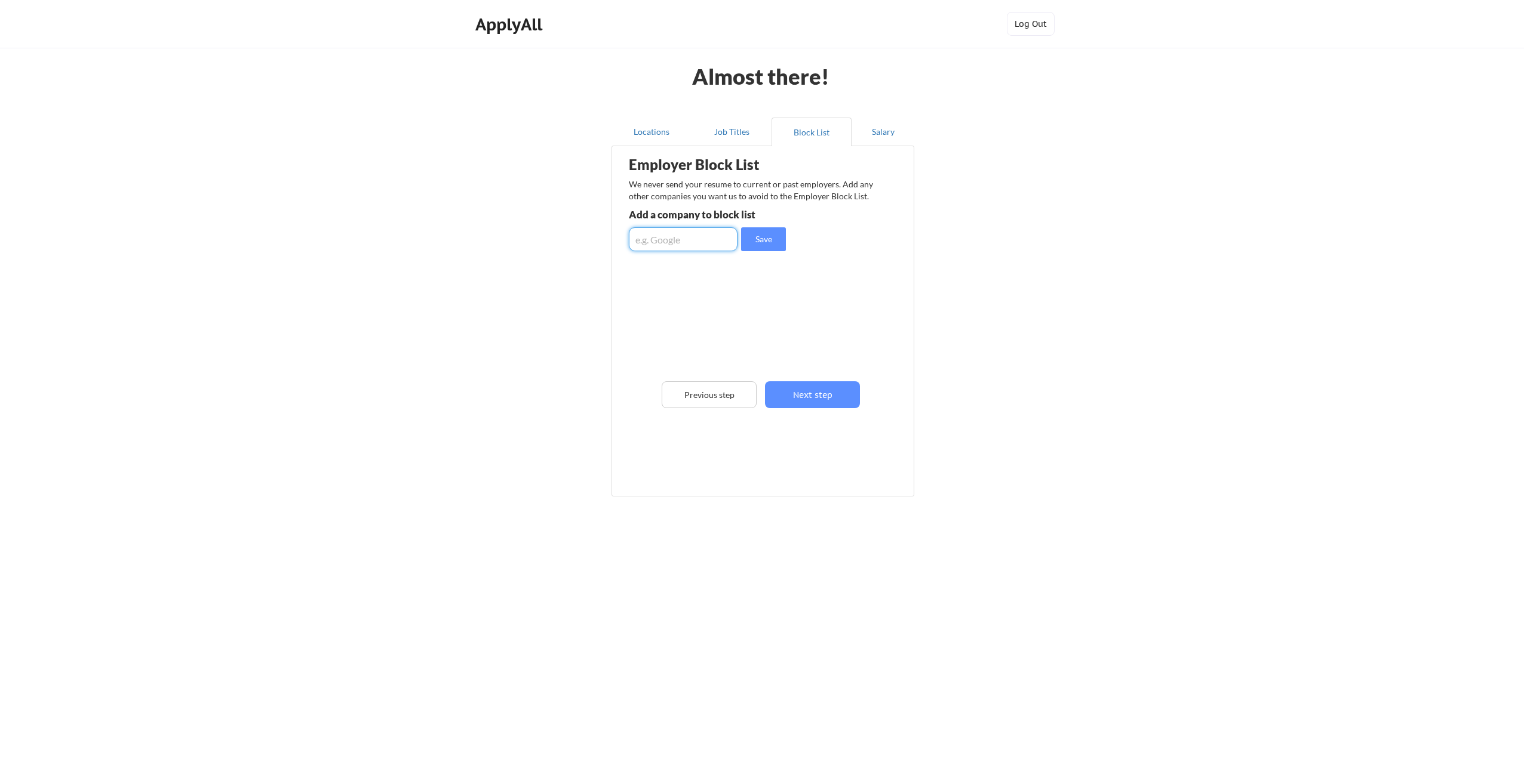
click at [686, 233] on input "input" at bounding box center [683, 239] width 109 height 24
type input "MiddleGround Capital"
click at [773, 243] on button "Save" at bounding box center [763, 239] width 45 height 24
click at [838, 398] on button "Next step" at bounding box center [812, 395] width 95 height 27
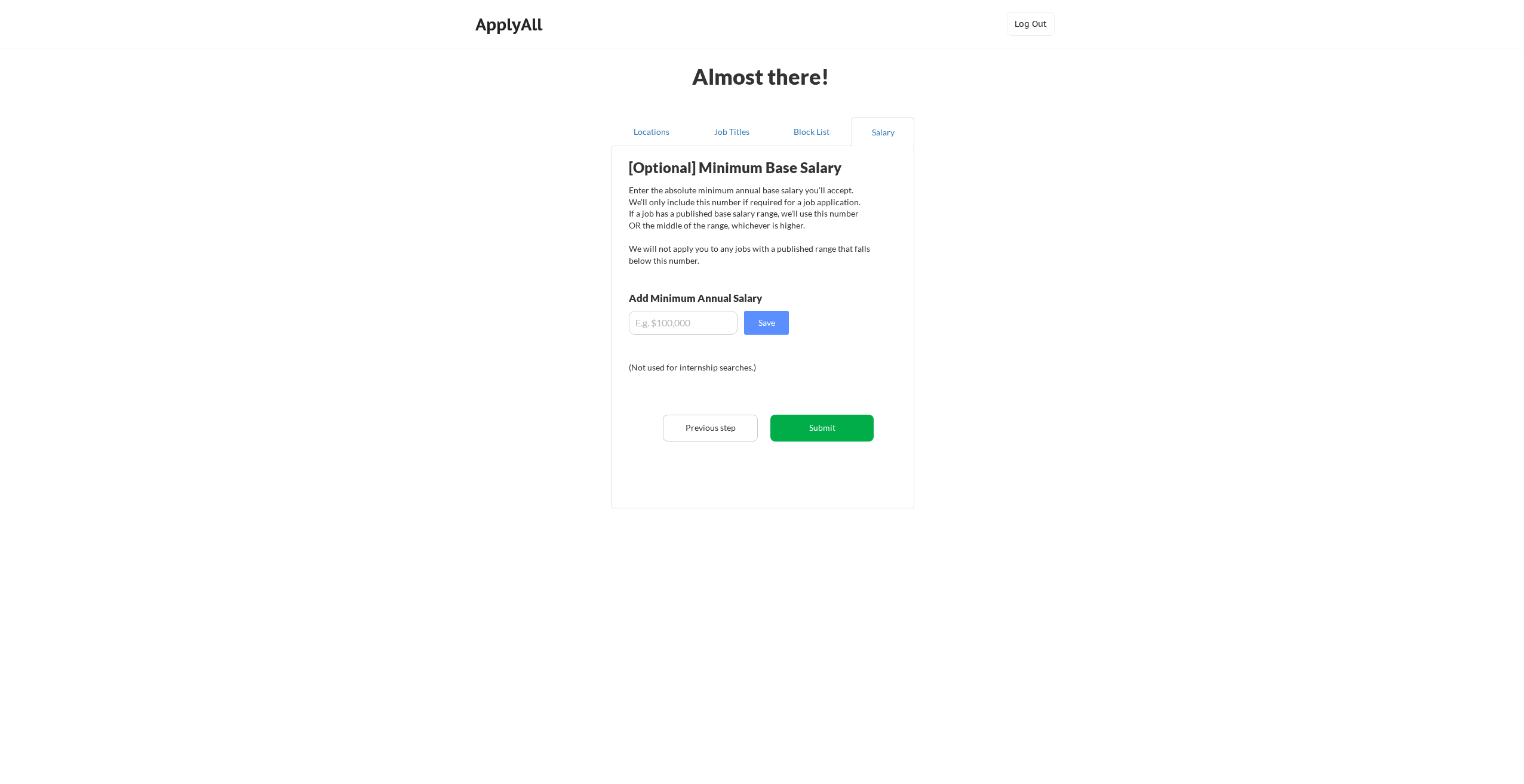
click at [830, 434] on button "Submit" at bounding box center [822, 428] width 103 height 27
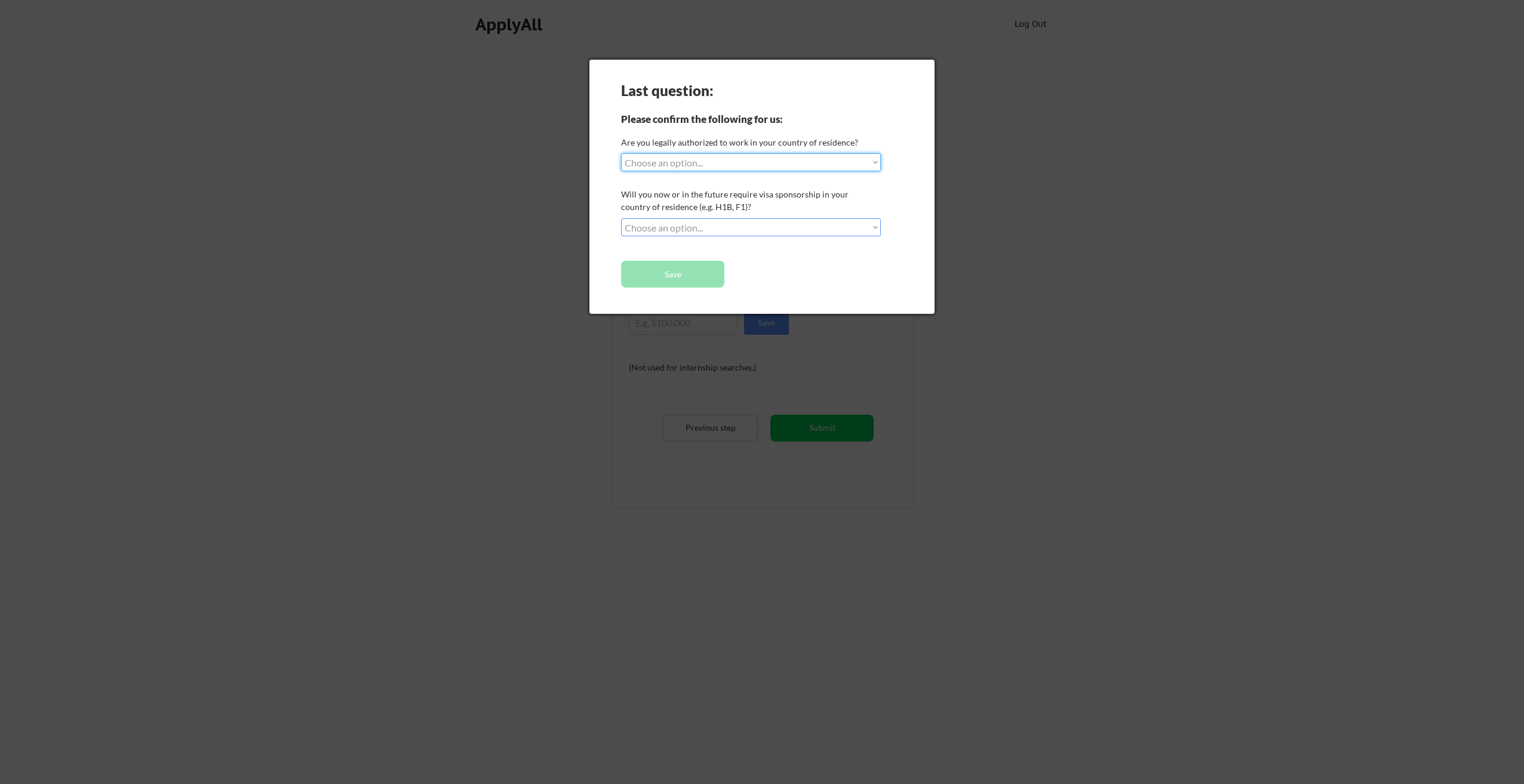
click at [792, 159] on select "Choose an option... Yes, I am a [DEMOGRAPHIC_DATA] Citizen Yes, I am a [DEMOGRA…" at bounding box center [751, 163] width 260 height 18
select select ""yes__i_am_a_[DEMOGRAPHIC_DATA]""
click at [621, 153] on select "Choose an option... Yes, I am a [DEMOGRAPHIC_DATA] Citizen Yes, I am a [DEMOGRA…" at bounding box center [751, 163] width 260 height 18
click at [754, 229] on select "Choose an option... No, I will not need sponsorship Yes, I will need sponsorship" at bounding box center [751, 228] width 260 height 18
select select ""no__i_will_not_need_sponsorship""
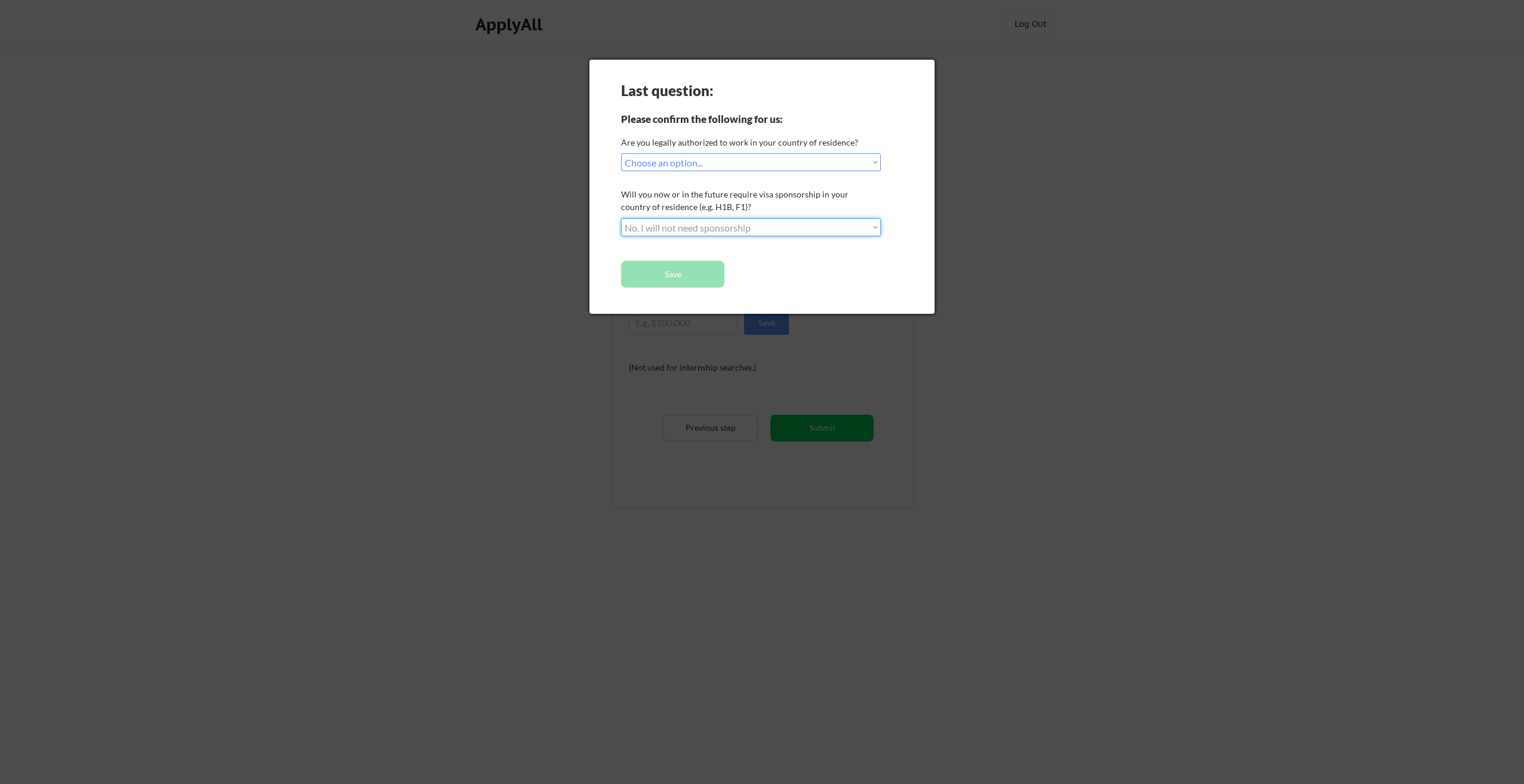
click at [621, 218] on select "Choose an option... No, I will not need sponsorship Yes, I will need sponsorship" at bounding box center [751, 228] width 260 height 18
click at [707, 276] on button "Save" at bounding box center [673, 274] width 103 height 27
